Goal: Find specific page/section: Find specific page/section

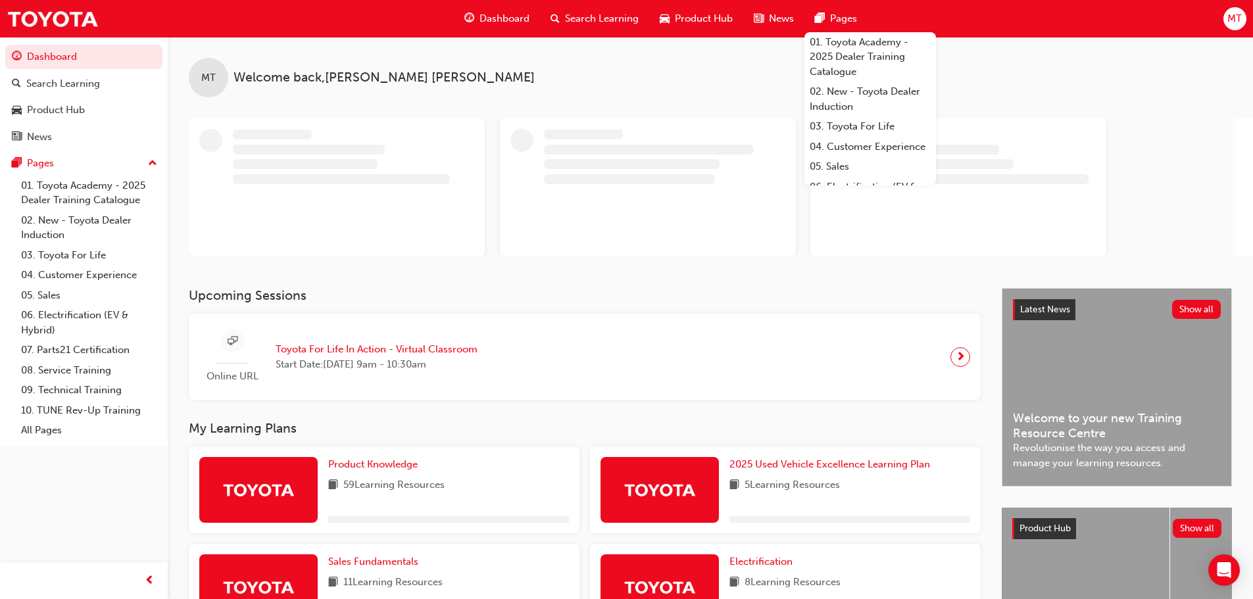
click at [1230, 19] on span "MT" at bounding box center [1234, 18] width 14 height 15
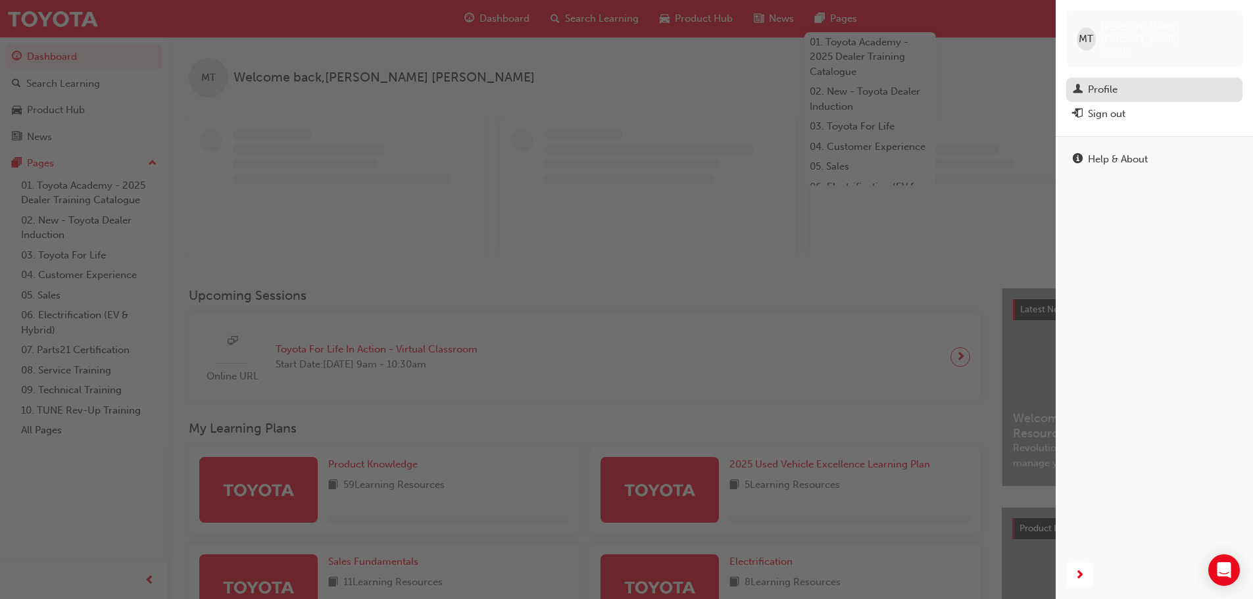
click at [1127, 82] on div "Profile" at bounding box center [1154, 90] width 163 height 16
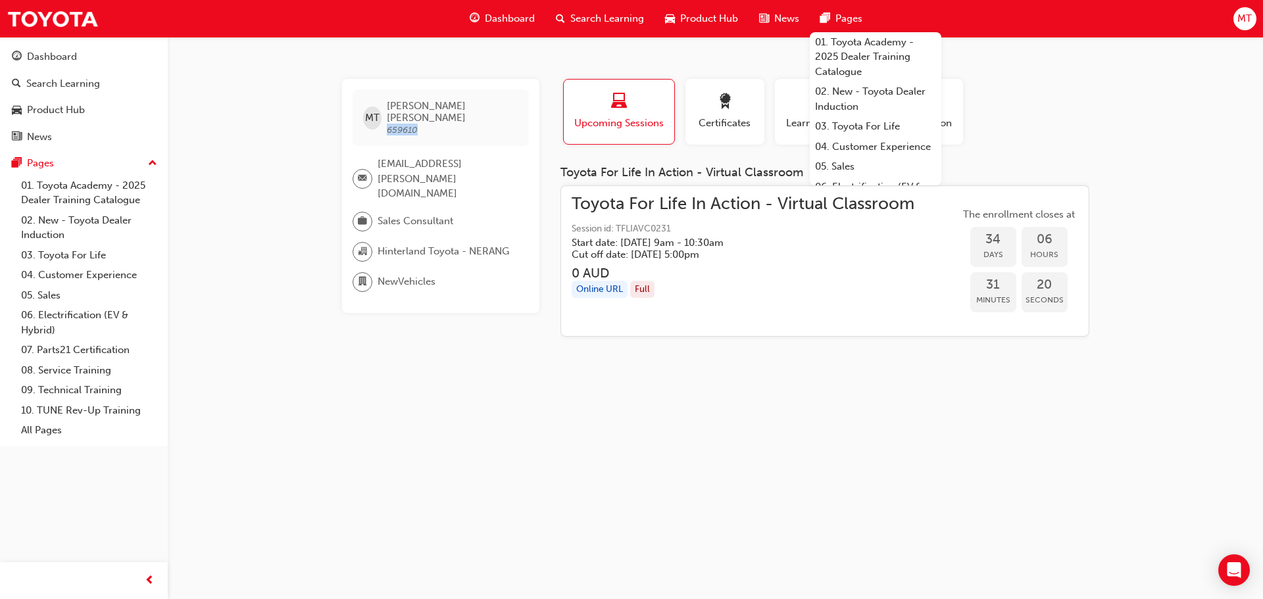
drag, startPoint x: 393, startPoint y: 120, endPoint x: 422, endPoint y: 124, distance: 29.2
click at [422, 124] on span "[PERSON_NAME] 659610" at bounding box center [452, 118] width 131 height 36
copy span "659610"
click at [695, 99] on div "button" at bounding box center [724, 103] width 59 height 20
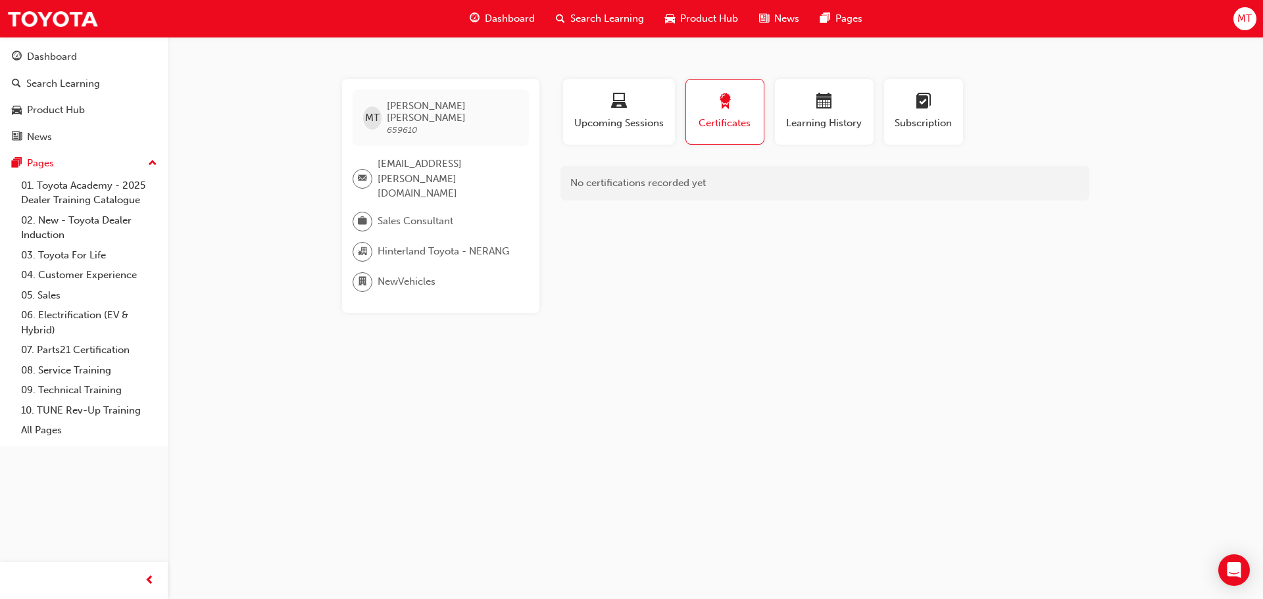
click at [1072, 64] on div "MT [PERSON_NAME] 659610 [EMAIL_ADDRESS][PERSON_NAME][DOMAIN_NAME] Sales Consult…" at bounding box center [631, 299] width 1263 height 599
